Goal: Task Accomplishment & Management: Complete application form

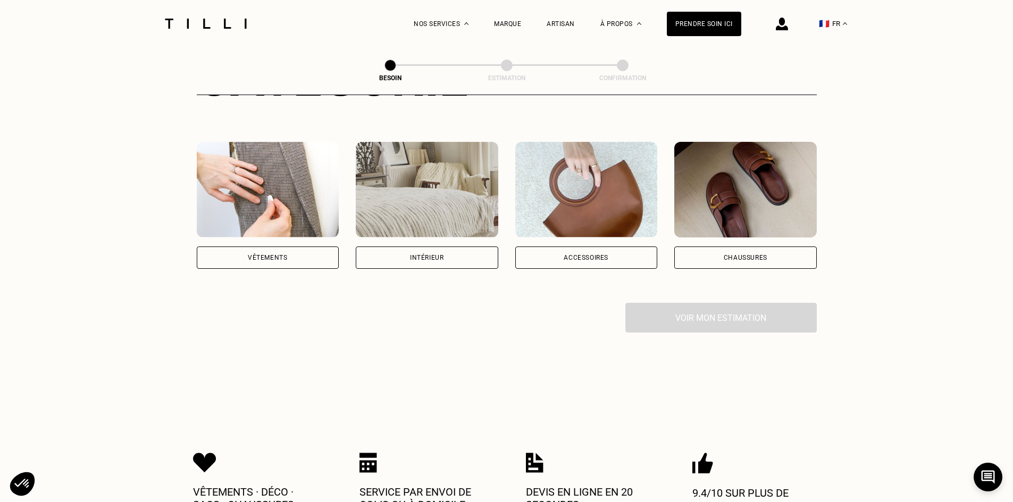
scroll to position [213, 0]
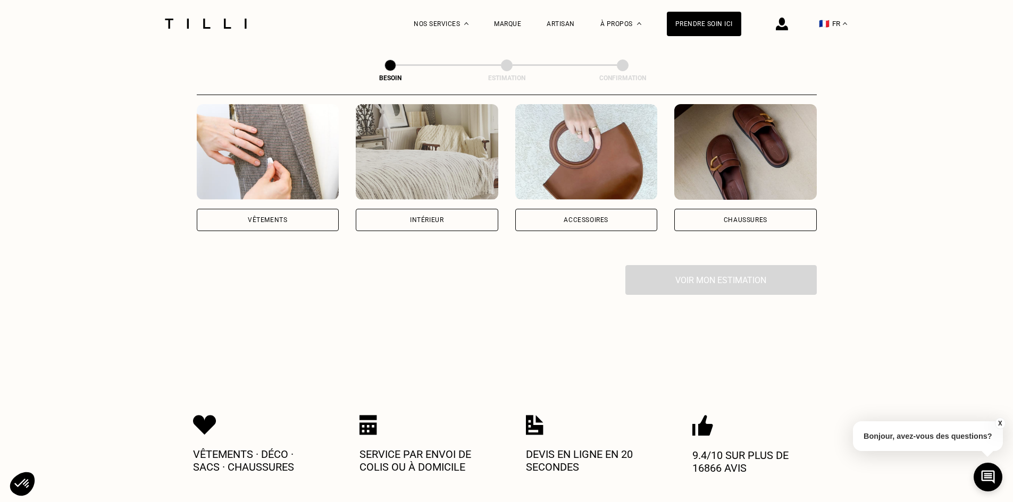
click at [314, 209] on div "Vêtements" at bounding box center [268, 220] width 142 height 22
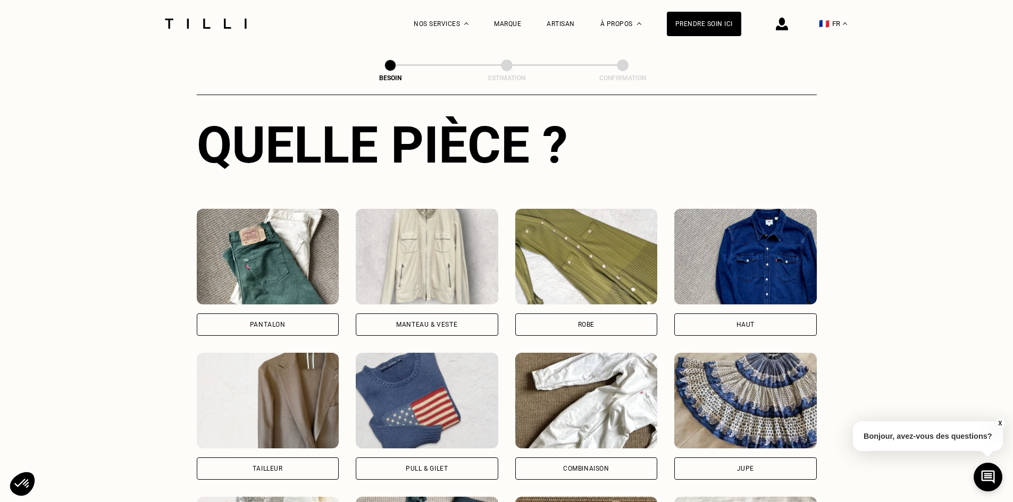
scroll to position [453, 0]
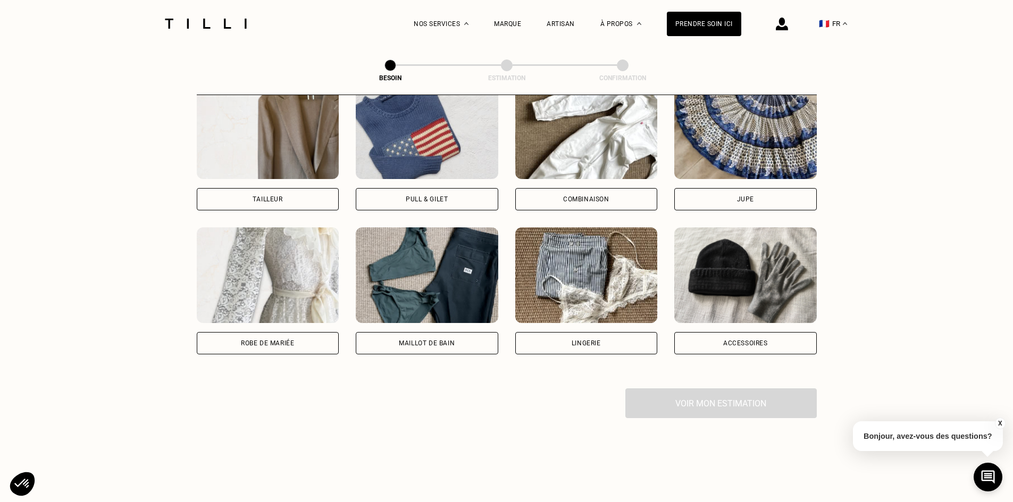
click at [207, 332] on div "Robe de mariée" at bounding box center [268, 343] width 142 height 22
select select "FR"
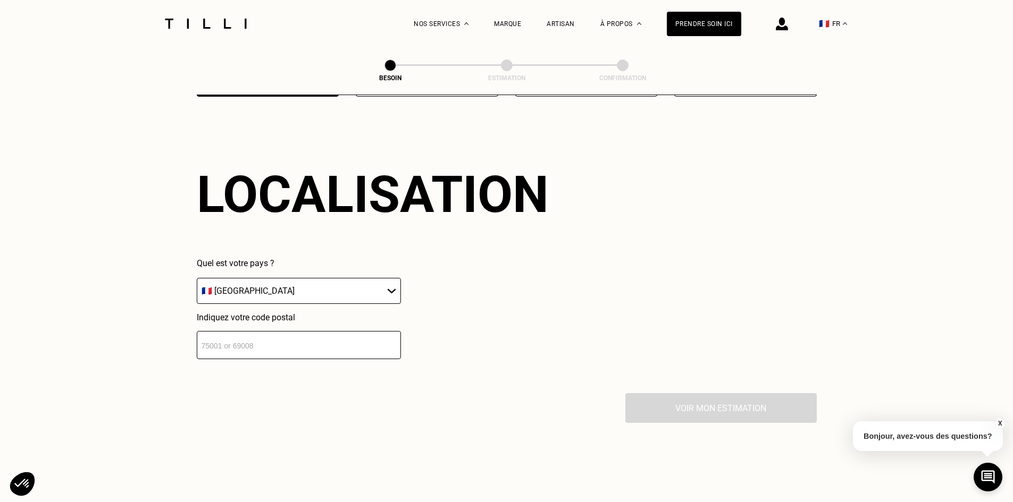
scroll to position [1004, 0]
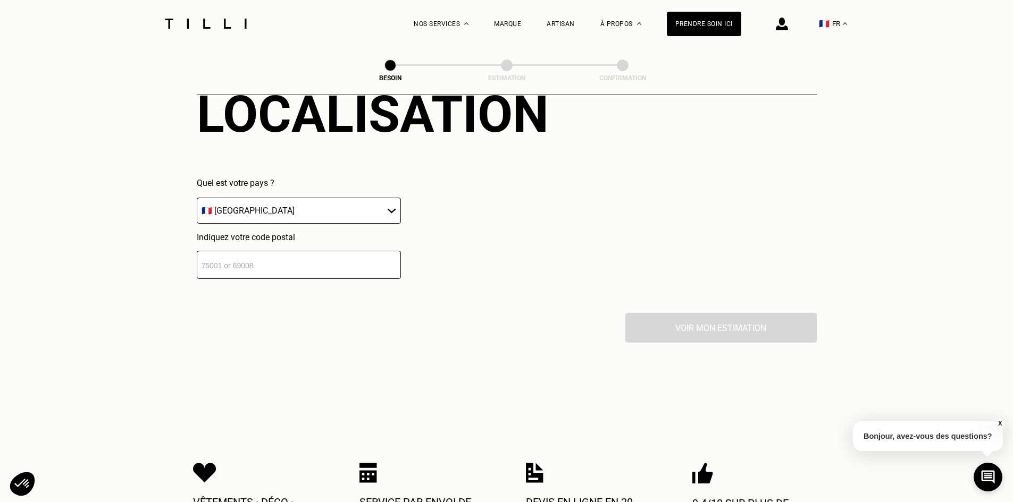
click at [256, 206] on select "🇩🇪 [GEOGRAPHIC_DATA] 🇦🇹 [GEOGRAPHIC_DATA] 🇧🇪 [GEOGRAPHIC_DATA] 🇧🇬 Bulgarie 🇨🇾 C…" at bounding box center [299, 211] width 204 height 26
click at [250, 251] on input "number" at bounding box center [299, 265] width 204 height 28
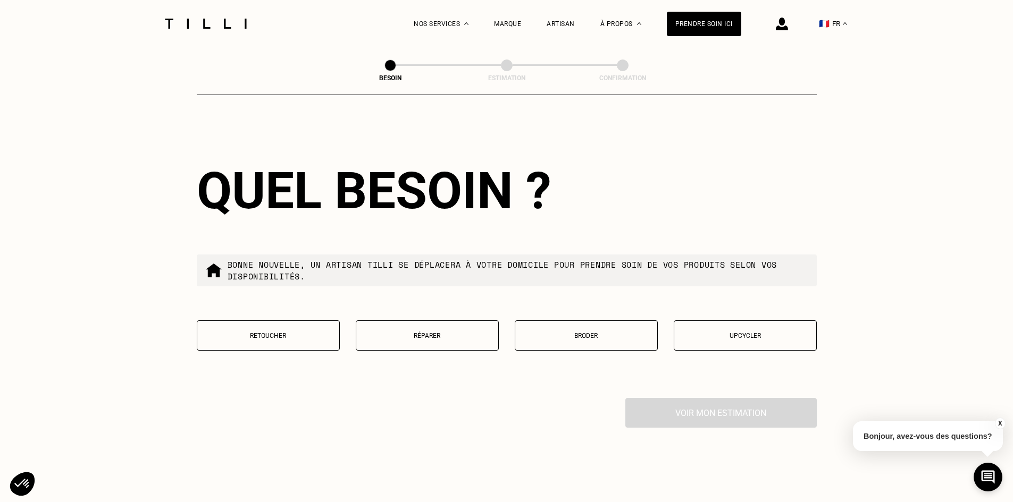
scroll to position [1243, 0]
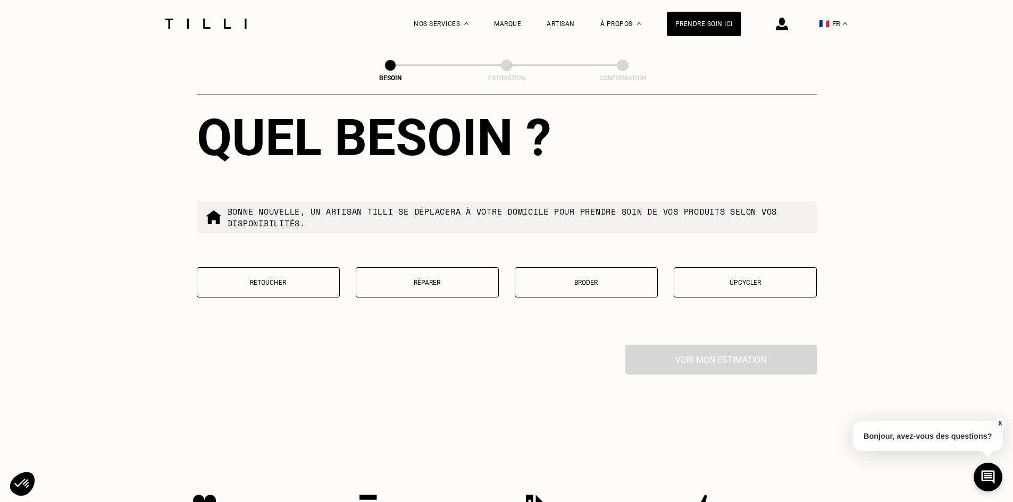
type input "74000"
click at [700, 270] on button "Upcycler" at bounding box center [745, 282] width 143 height 30
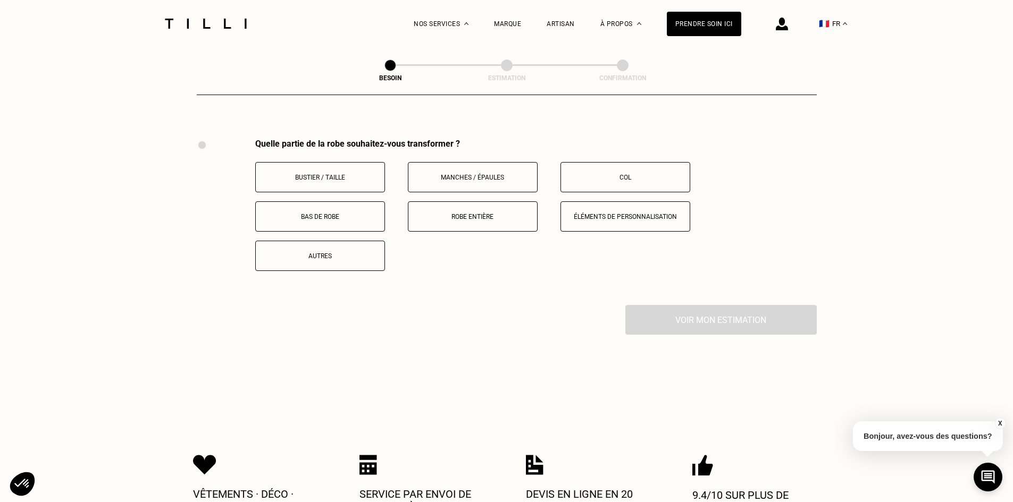
scroll to position [1463, 0]
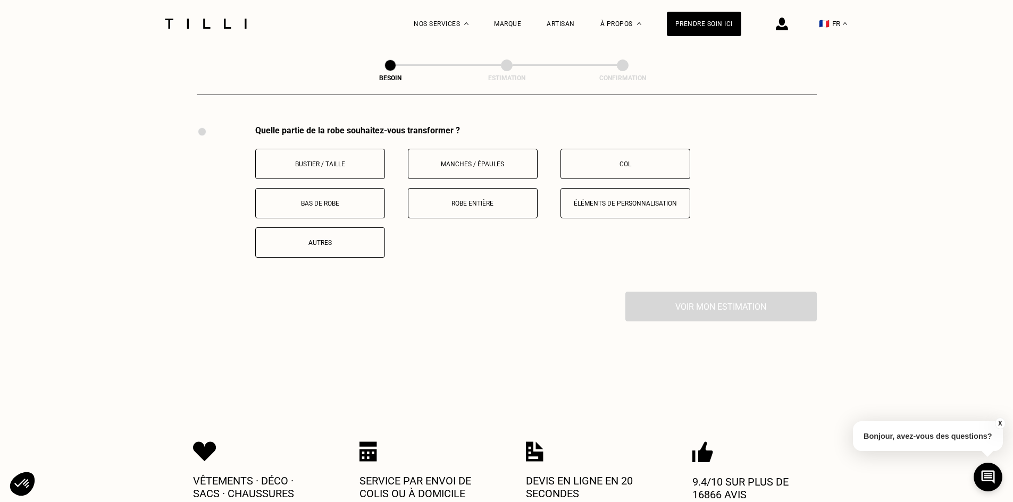
click at [437, 188] on button "Robe entière" at bounding box center [473, 203] width 130 height 30
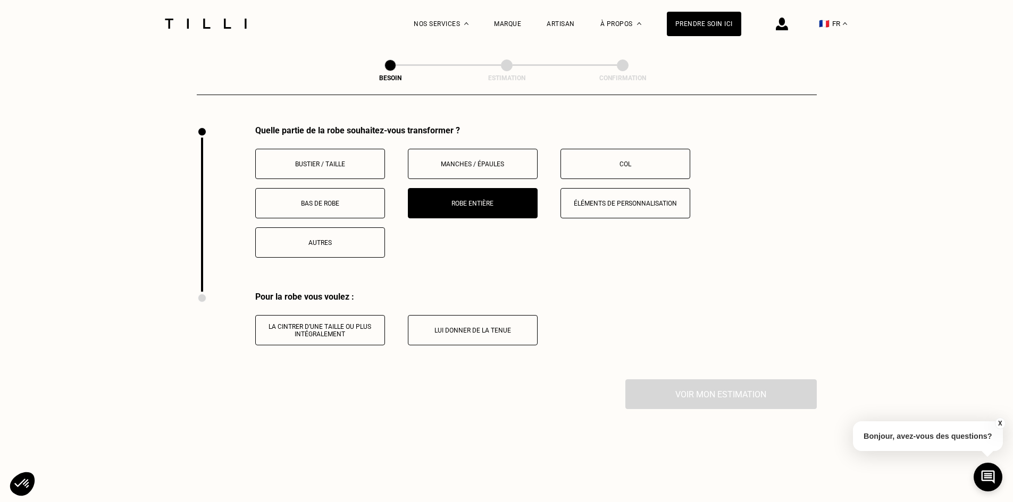
click at [364, 164] on button "Bustier / Taille" at bounding box center [320, 164] width 130 height 30
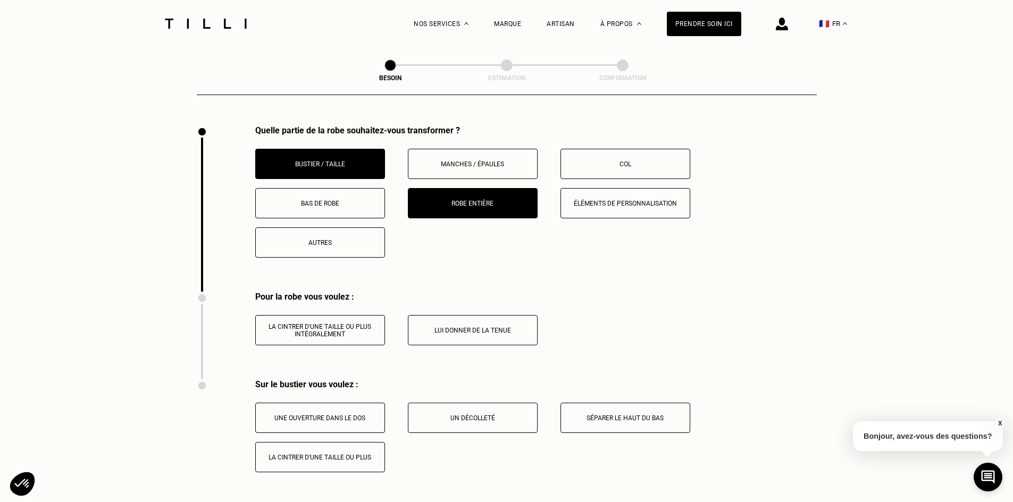
click at [504, 212] on button "Robe entière" at bounding box center [473, 203] width 130 height 30
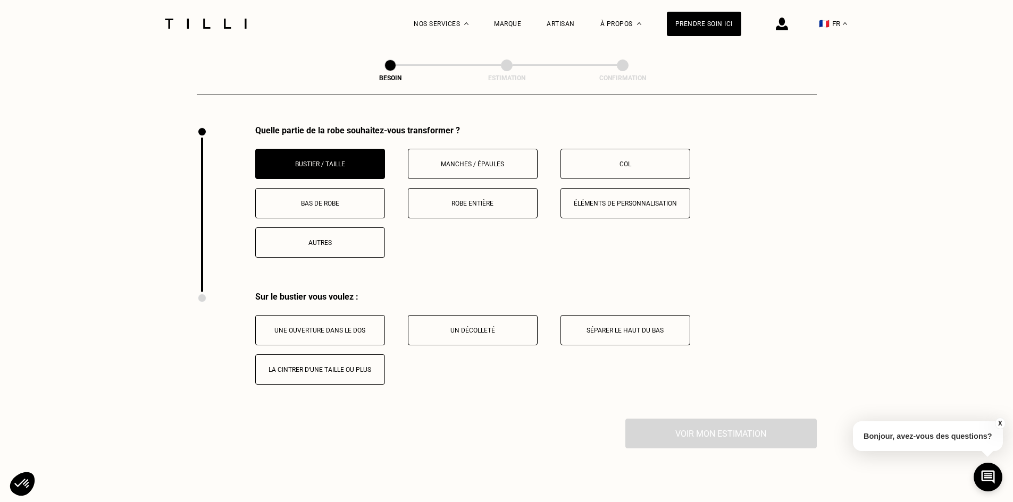
click at [655, 327] on p "Séparer le haut du bas" at bounding box center [625, 330] width 118 height 7
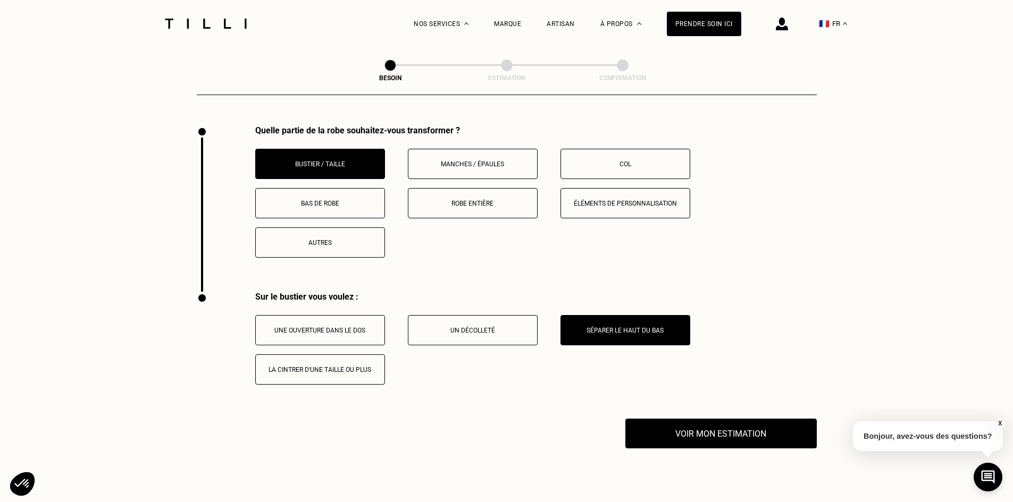
click at [553, 201] on div "Bustier / Taille Manches / Épaules Col Bas de robe Robe entière Éléments de per…" at bounding box center [535, 203] width 561 height 109
click at [575, 200] on p "Éléments de personnalisation" at bounding box center [625, 203] width 118 height 7
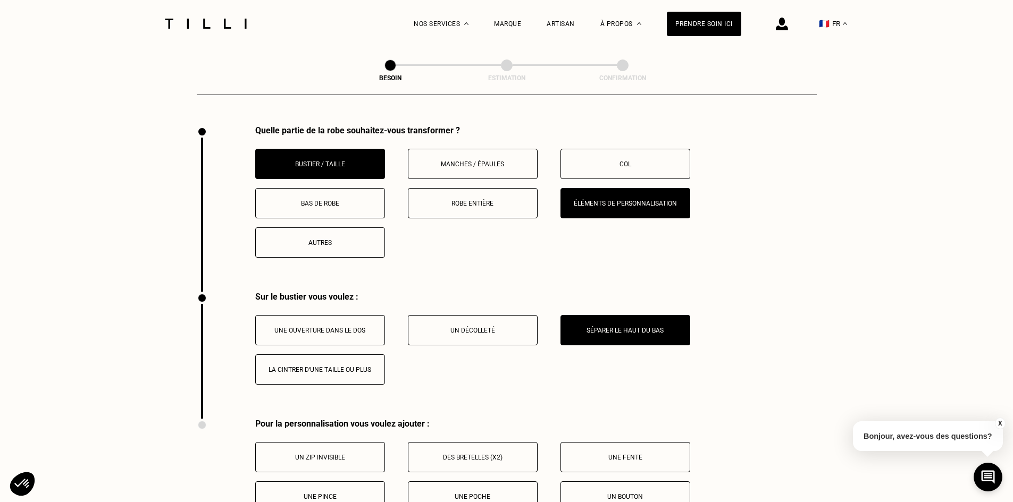
click at [597, 201] on button "Éléments de personnalisation" at bounding box center [625, 203] width 130 height 30
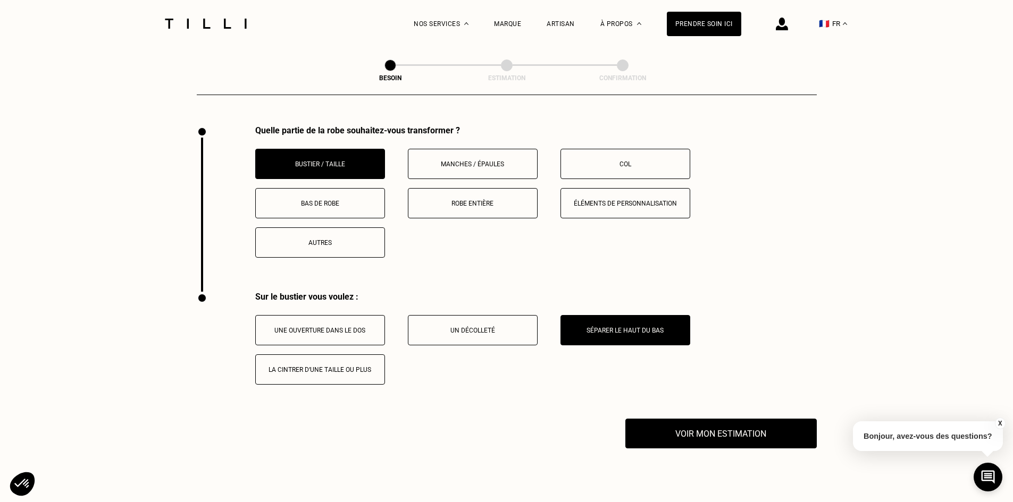
click at [596, 163] on button "Col" at bounding box center [625, 164] width 130 height 30
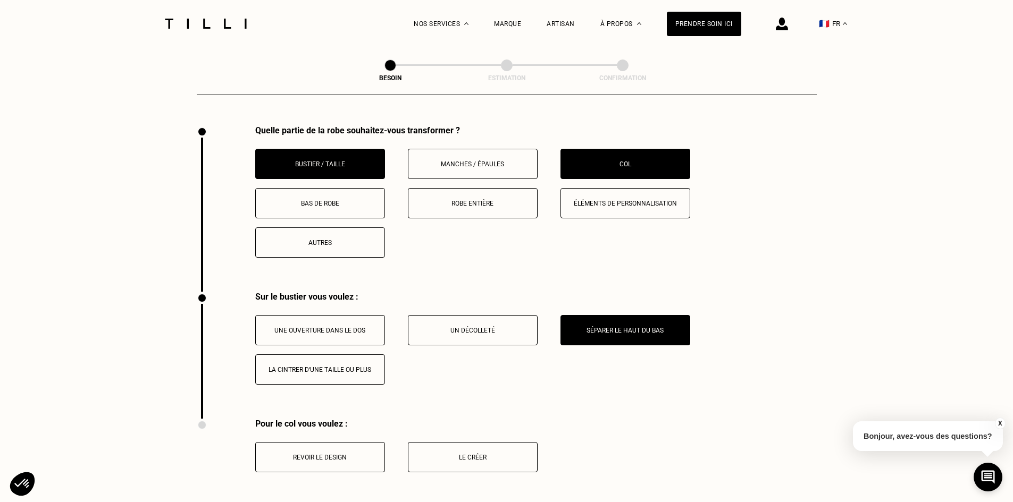
click at [596, 163] on button "Col" at bounding box center [625, 164] width 130 height 30
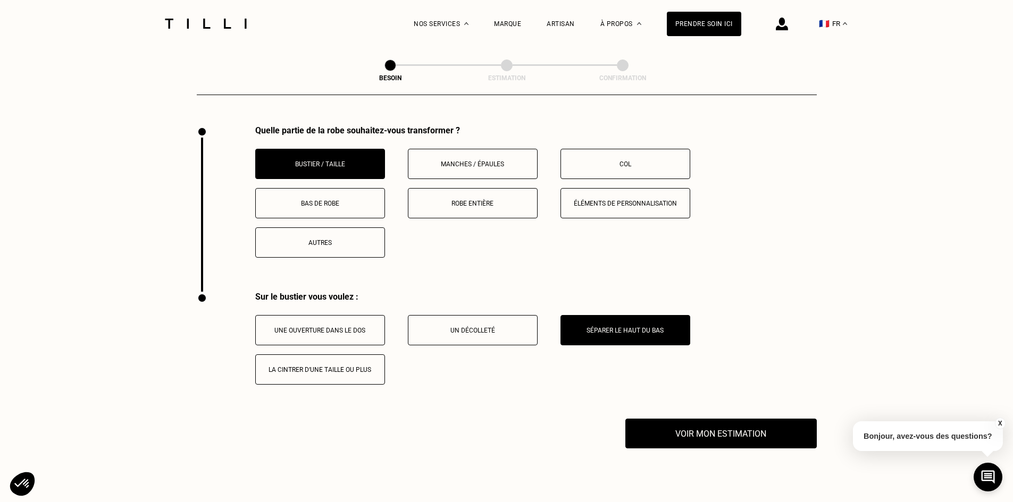
click at [355, 209] on button "Bas de robe" at bounding box center [320, 203] width 130 height 30
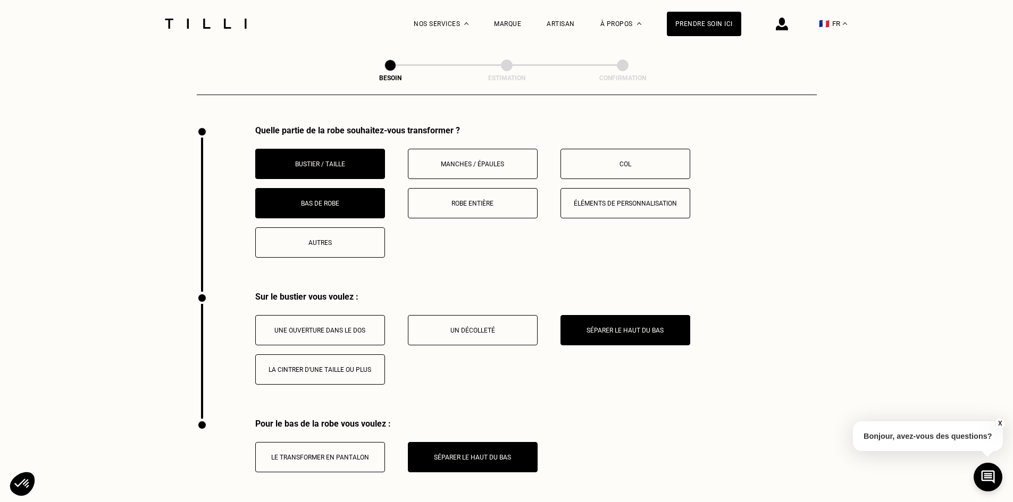
click at [349, 244] on button "Autres" at bounding box center [320, 243] width 130 height 30
click at [337, 163] on button "Bustier / Taille" at bounding box center [320, 164] width 130 height 30
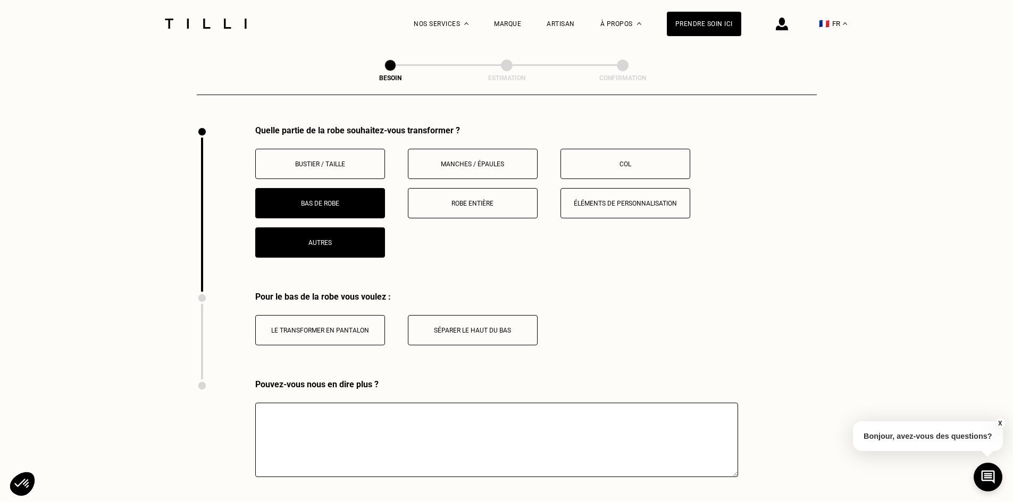
click at [346, 188] on button "Bas de robe" at bounding box center [320, 203] width 130 height 30
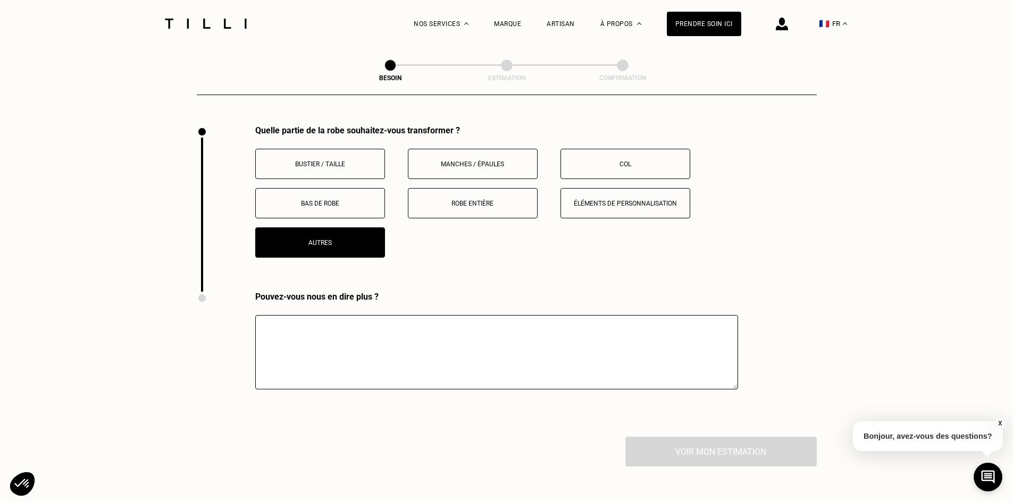
click at [412, 346] on textarea at bounding box center [496, 352] width 483 height 74
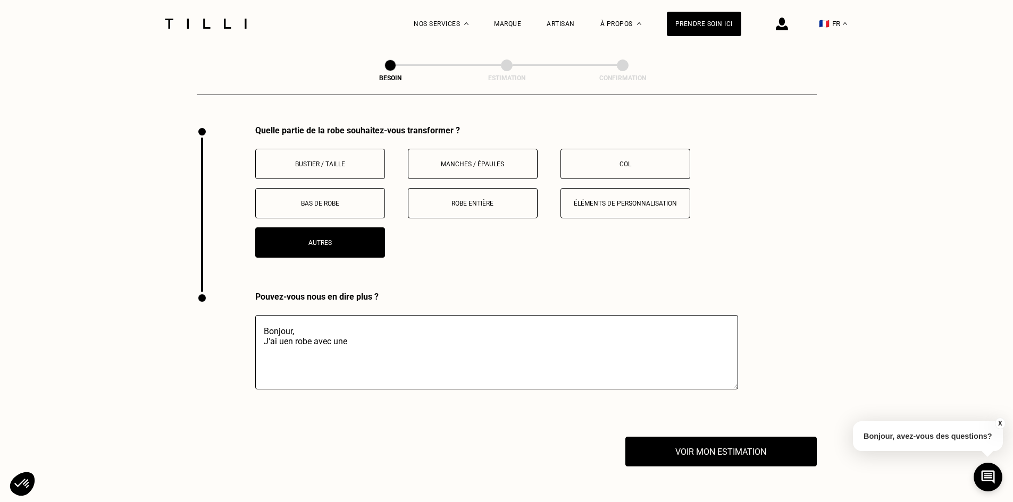
click at [282, 332] on textarea "Bonjour, J'ai uen robe avec une" at bounding box center [496, 352] width 483 height 74
click at [355, 335] on textarea "Bonjour, J'ai une robe avec une" at bounding box center [496, 352] width 483 height 74
type textarea "Bonjour, J'ai une robe avec un"
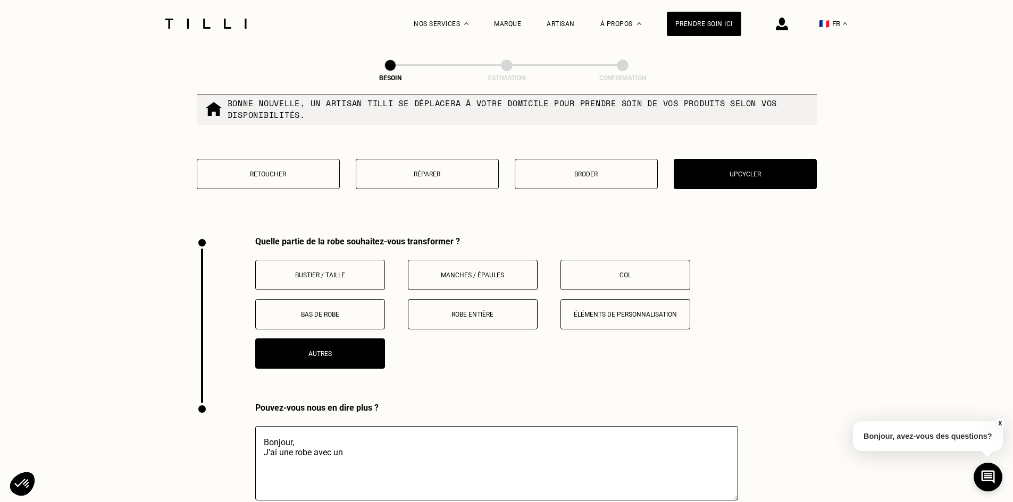
scroll to position [1091, 0]
